Goal: Browse casually: Explore the website without a specific task or goal

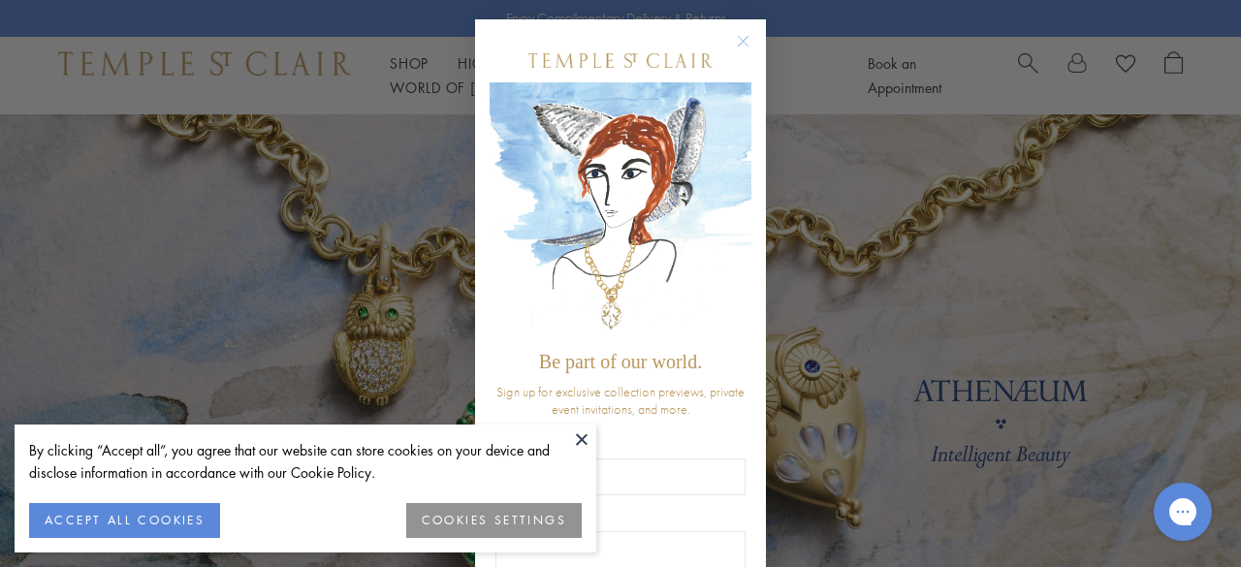
click at [738, 38] on circle "Close dialog" at bounding box center [743, 41] width 23 height 23
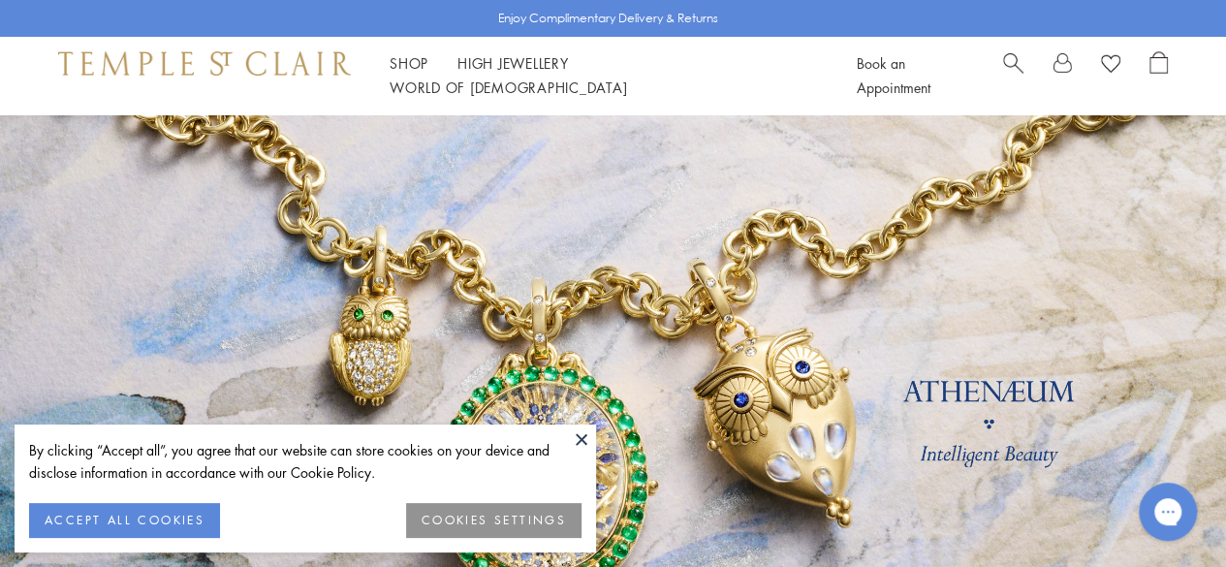
click at [162, 526] on button "ACCEPT ALL COOKIES" at bounding box center [124, 520] width 191 height 35
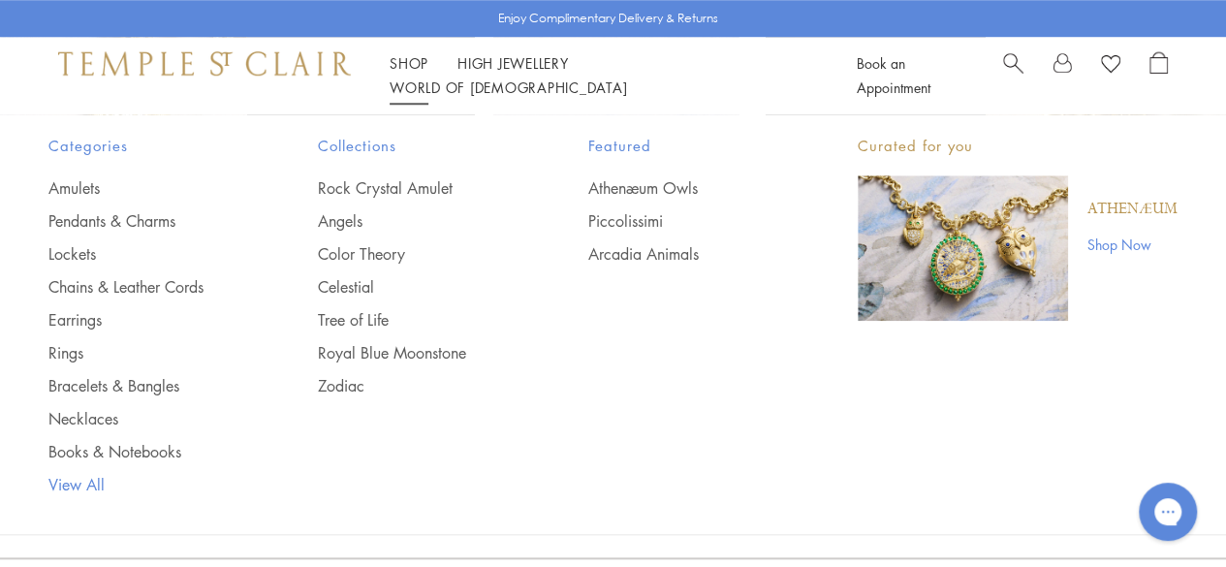
scroll to position [4459, 0]
click at [70, 486] on link "View All" at bounding box center [144, 484] width 192 height 21
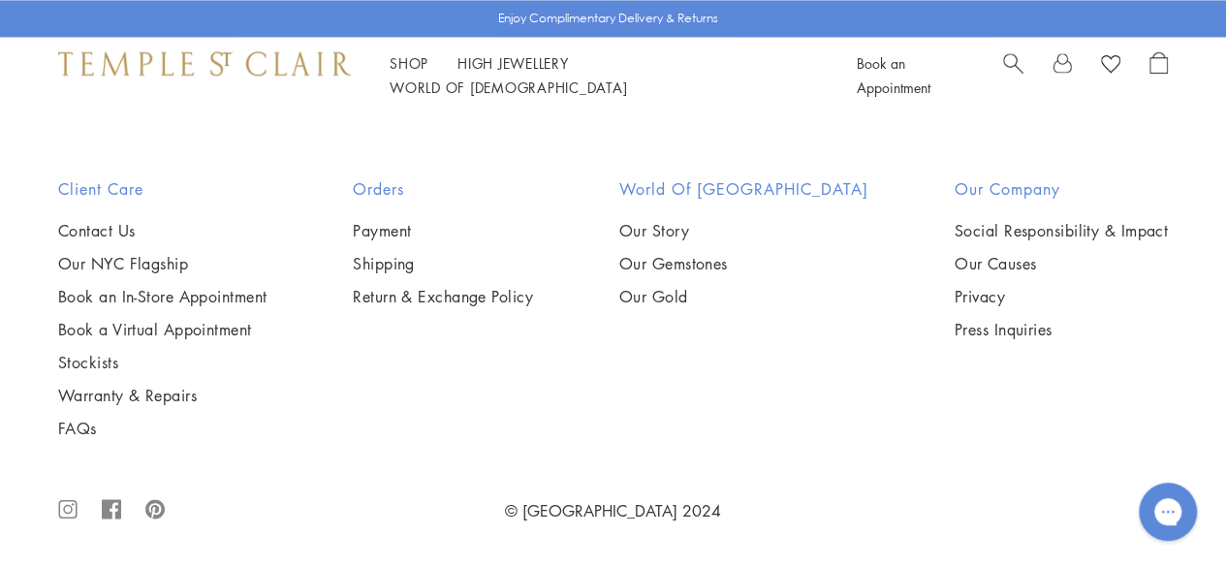
scroll to position [13086, 0]
drag, startPoint x: 583, startPoint y: 515, endPoint x: 584, endPoint y: 504, distance: 10.8
